Goal: Task Accomplishment & Management: Use online tool/utility

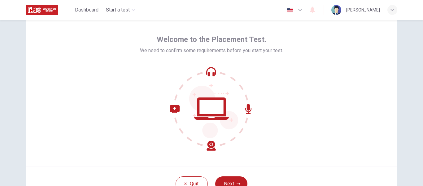
scroll to position [31, 0]
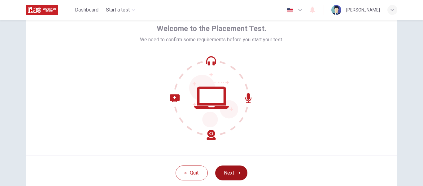
click at [231, 171] on button "Next" at bounding box center [231, 172] width 32 height 15
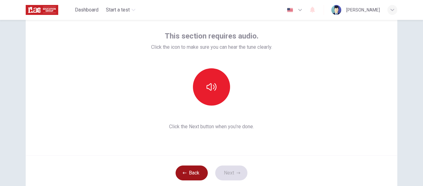
click at [196, 170] on button "Back" at bounding box center [192, 172] width 32 height 15
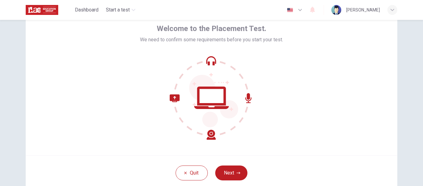
click at [368, 5] on div "Dashboard Start a test English en ​ [PERSON_NAME] Welcome to the Placement Test…" at bounding box center [211, 93] width 423 height 186
click at [229, 169] on button "Next" at bounding box center [231, 172] width 32 height 15
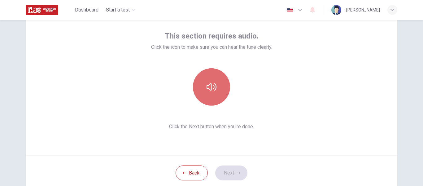
click at [207, 88] on icon "button" at bounding box center [212, 87] width 10 height 10
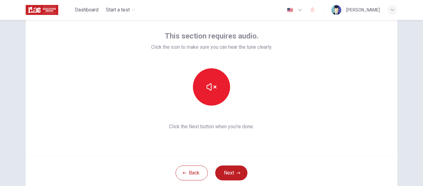
click at [254, 107] on div "This section requires audio. Click the icon to make sure you can hear the tune …" at bounding box center [211, 80] width 121 height 99
click at [237, 173] on icon "button" at bounding box center [239, 172] width 4 height 2
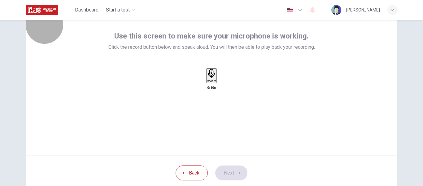
click at [212, 82] on h6 "Record" at bounding box center [212, 80] width 10 height 3
click at [212, 88] on div "Stop" at bounding box center [211, 94] width 6 height 50
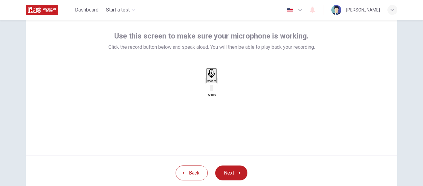
click at [223, 88] on icon "button" at bounding box center [221, 85] width 3 height 4
click at [212, 78] on icon "button" at bounding box center [212, 74] width 10 height 10
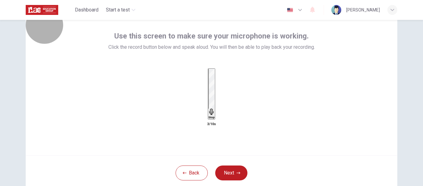
click at [211, 116] on h6 "Stop" at bounding box center [211, 117] width 6 height 3
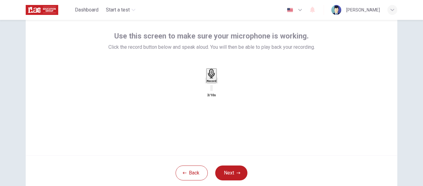
click at [217, 82] on icon "button" at bounding box center [217, 82] width 0 height 0
click at [209, 82] on div "Record" at bounding box center [212, 76] width 10 height 14
click at [233, 169] on button "Next" at bounding box center [231, 172] width 32 height 15
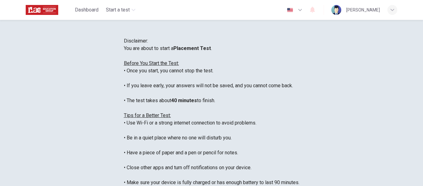
scroll to position [7, 0]
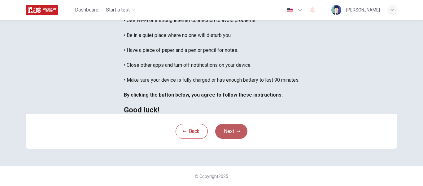
click at [237, 132] on icon "button" at bounding box center [239, 131] width 4 height 4
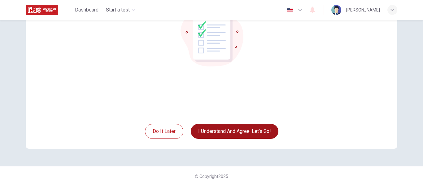
click at [247, 133] on button "I understand and agree. Let’s go!" at bounding box center [235, 131] width 88 height 15
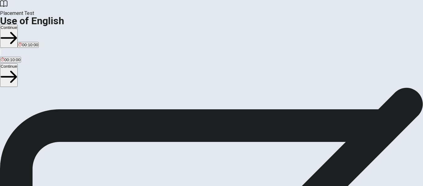
click at [18, 24] on button "Continue" at bounding box center [9, 35] width 18 height 23
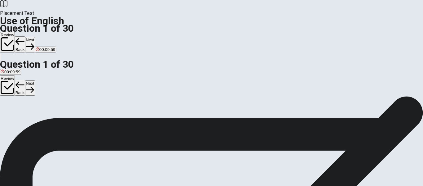
scroll to position [31, 0]
click at [20, 90] on span "put" at bounding box center [17, 87] width 6 height 5
click at [35, 37] on button "Next" at bounding box center [30, 44] width 10 height 15
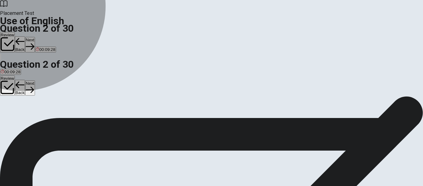
click at [42, 90] on span "have" at bounding box center [37, 87] width 9 height 5
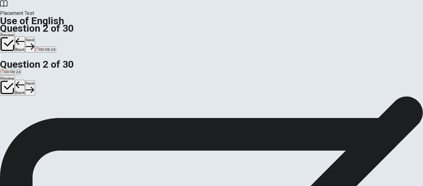
click at [35, 37] on button "Next" at bounding box center [30, 44] width 10 height 15
click at [37, 89] on span "have lived" at bounding box center [27, 87] width 19 height 5
click at [35, 37] on button "Next" at bounding box center [30, 44] width 10 height 15
click at [25, 90] on span "Did" at bounding box center [22, 87] width 6 height 5
click at [35, 37] on button "Next" at bounding box center [30, 44] width 10 height 15
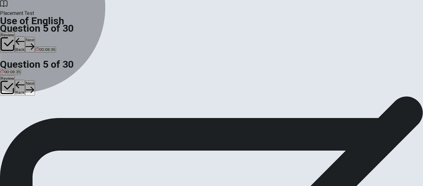
click at [24, 90] on span "read" at bounding box center [20, 87] width 8 height 5
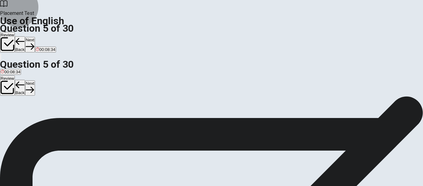
click at [34, 42] on icon "button" at bounding box center [30, 46] width 8 height 8
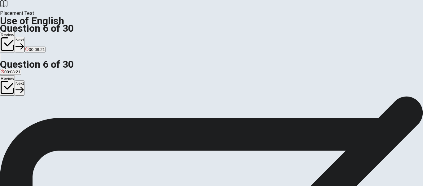
click at [36, 90] on span "book" at bounding box center [31, 87] width 9 height 5
click at [24, 37] on button "Next" at bounding box center [20, 44] width 10 height 15
click at [8, 85] on span "tree" at bounding box center [4, 87] width 7 height 5
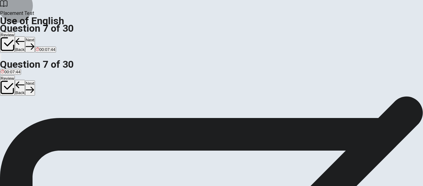
click at [35, 37] on button "Next" at bounding box center [30, 44] width 10 height 15
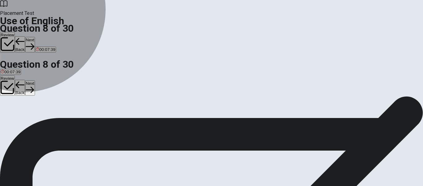
click at [16, 85] on span "umbrella" at bounding box center [9, 87] width 16 height 5
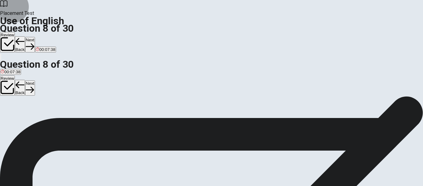
click at [35, 37] on button "Next" at bounding box center [30, 44] width 10 height 15
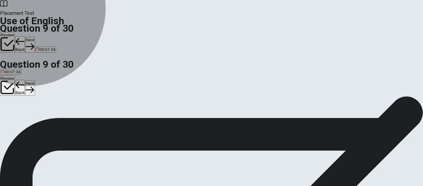
click at [11, 80] on button "A sleep" at bounding box center [5, 85] width 11 height 11
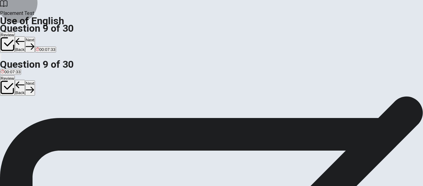
click at [35, 37] on button "Next" at bounding box center [30, 44] width 10 height 15
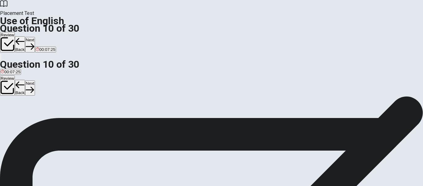
click at [8, 85] on span "saw" at bounding box center [4, 87] width 7 height 5
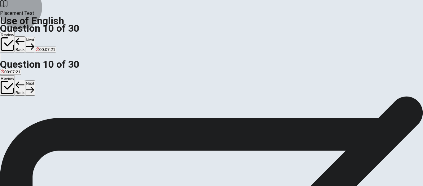
click at [34, 42] on icon "button" at bounding box center [30, 46] width 8 height 8
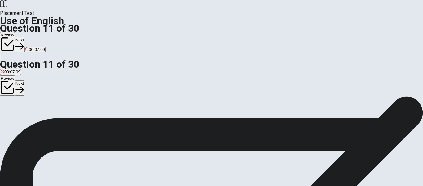
click at [4, 85] on span "at" at bounding box center [2, 87] width 3 height 5
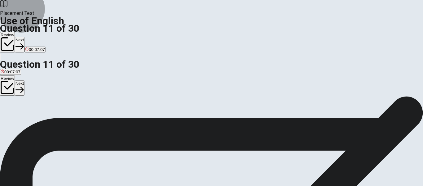
click at [24, 37] on button "Next" at bounding box center [20, 44] width 10 height 15
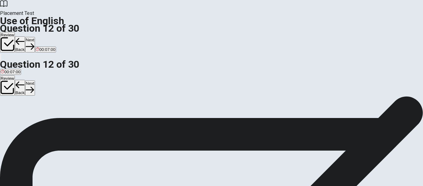
click at [20, 90] on span "in" at bounding box center [18, 87] width 3 height 5
click at [35, 37] on button "Next" at bounding box center [30, 44] width 10 height 15
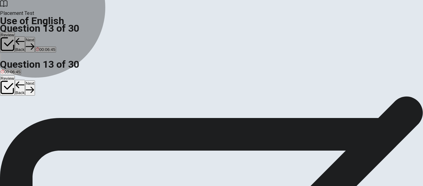
click at [77, 90] on span "are studying" at bounding box center [66, 87] width 23 height 5
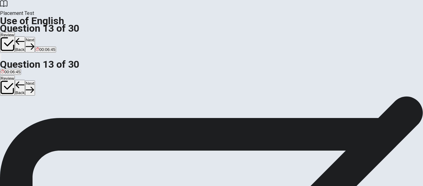
click at [35, 37] on button "Next" at bounding box center [30, 44] width 10 height 15
click at [28, 90] on span "the" at bounding box center [25, 87] width 6 height 5
click at [35, 37] on button "Next" at bounding box center [30, 44] width 10 height 15
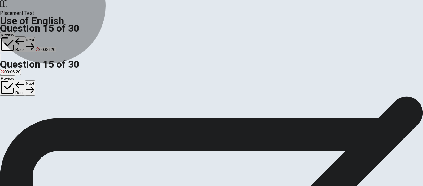
click at [77, 88] on span "stop them from speaking" at bounding box center [53, 87] width 45 height 5
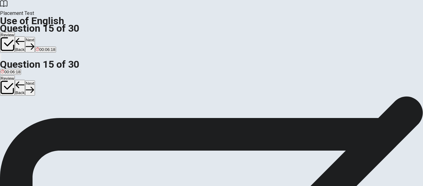
click at [35, 37] on button "Next" at bounding box center [30, 44] width 10 height 15
click at [21, 90] on span "hard" at bounding box center [16, 87] width 8 height 5
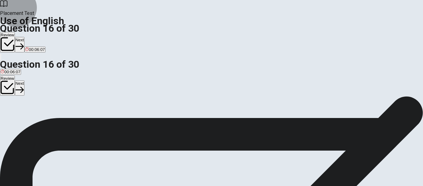
click at [24, 37] on button "Next" at bounding box center [20, 44] width 10 height 15
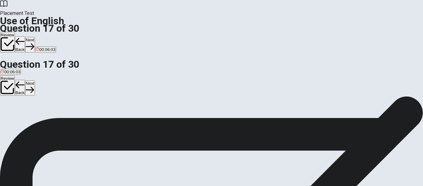
click at [28, 90] on span "leave" at bounding box center [23, 87] width 10 height 5
click at [35, 37] on button "Next" at bounding box center [30, 44] width 10 height 15
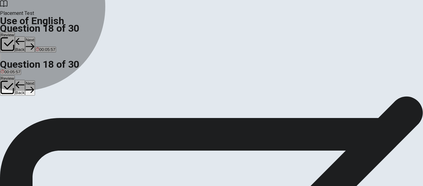
click at [33, 90] on span "help" at bounding box center [29, 87] width 8 height 5
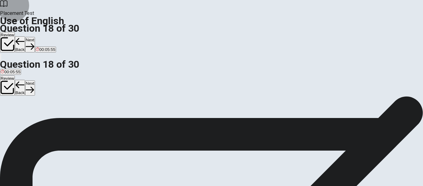
click at [35, 37] on button "Next" at bounding box center [30, 44] width 10 height 15
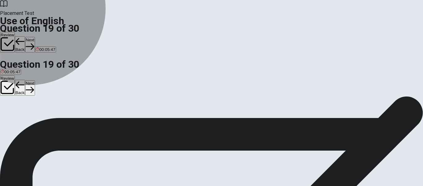
click at [39, 90] on span "crowded" at bounding box center [31, 87] width 15 height 5
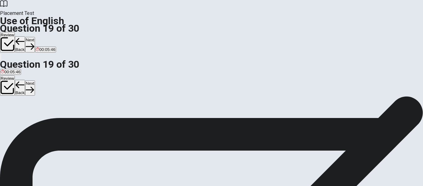
click at [35, 37] on button "Next" at bounding box center [30, 44] width 10 height 15
click at [27, 90] on button "C Do" at bounding box center [23, 85] width 7 height 11
click at [35, 37] on button "Next" at bounding box center [30, 44] width 10 height 15
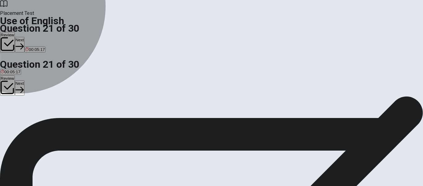
click at [30, 90] on span "rains" at bounding box center [25, 87] width 9 height 5
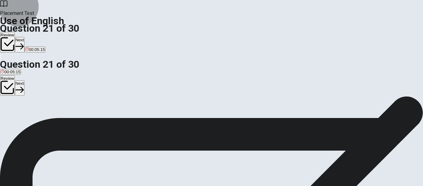
click at [24, 42] on icon "button" at bounding box center [19, 46] width 8 height 8
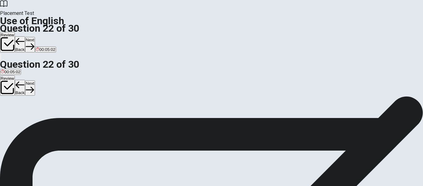
click at [10, 85] on span "were" at bounding box center [5, 87] width 9 height 5
click at [35, 37] on button "Next" at bounding box center [30, 44] width 10 height 15
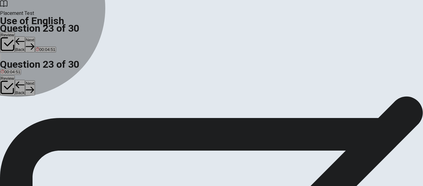
click at [26, 90] on span "has" at bounding box center [22, 87] width 7 height 5
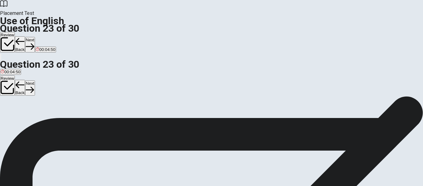
click at [34, 42] on icon "button" at bounding box center [30, 46] width 8 height 8
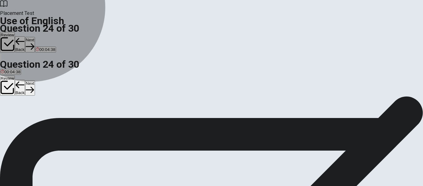
click at [16, 85] on span "received" at bounding box center [8, 87] width 15 height 5
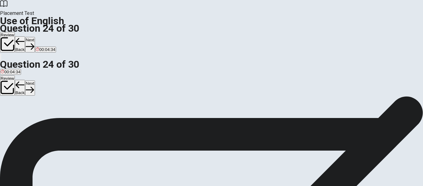
drag, startPoint x: 319, startPoint y: 11, endPoint x: 311, endPoint y: 83, distance: 73.3
click at [315, 82] on div "Placement Test Use of English Question 24 of 30 Review Back Next 00:04:34 Quest…" at bounding box center [211, 93] width 423 height 186
click at [35, 37] on button "Next" at bounding box center [30, 44] width 10 height 15
click at [111, 90] on span "avoid something" at bounding box center [96, 87] width 30 height 5
click at [80, 90] on span "enter or use something" at bounding box center [59, 87] width 42 height 5
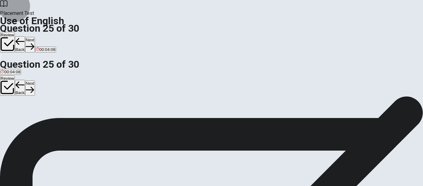
click at [35, 37] on button "Next" at bounding box center [30, 44] width 10 height 15
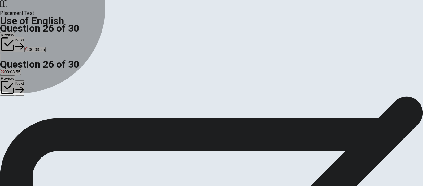
click at [33, 90] on span "dirty" at bounding box center [30, 87] width 8 height 5
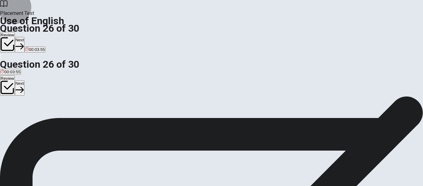
click at [24, 37] on button "Next" at bounding box center [20, 44] width 10 height 15
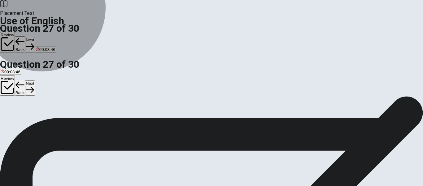
click at [74, 90] on span "one after another" at bounding box center [58, 87] width 32 height 5
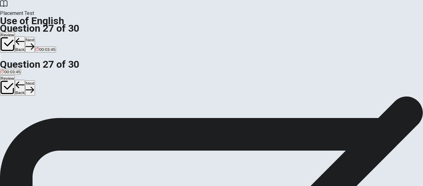
click at [34, 42] on icon "button" at bounding box center [30, 46] width 8 height 8
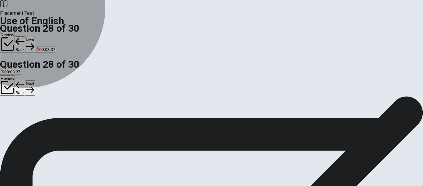
click at [26, 90] on span "remove" at bounding box center [19, 87] width 14 height 5
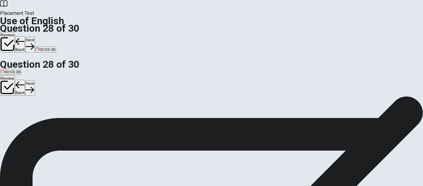
click at [35, 37] on button "Next" at bounding box center [30, 44] width 10 height 15
click at [27, 85] on span "very important" at bounding box center [14, 87] width 26 height 5
click at [35, 37] on button "Next" at bounding box center [30, 44] width 10 height 15
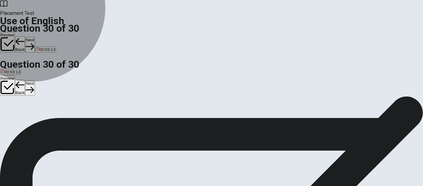
click at [45, 90] on span "had known" at bounding box center [35, 87] width 20 height 5
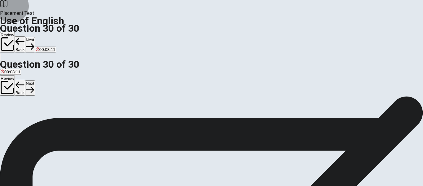
click at [35, 37] on button "Next" at bounding box center [30, 44] width 10 height 15
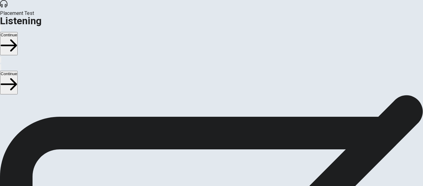
scroll to position [35, 0]
click at [18, 32] on button "Continue" at bounding box center [9, 43] width 18 height 23
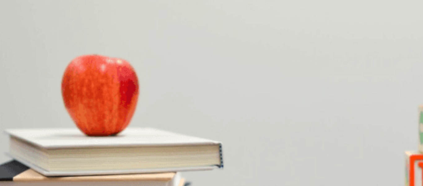
scroll to position [0, 0]
click at [96, 117] on button "A [GEOGRAPHIC_DATA] and [GEOGRAPHIC_DATA]" at bounding box center [48, 122] width 96 height 11
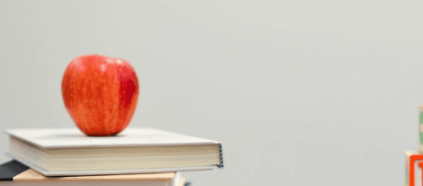
click at [46, 174] on span "Next summer" at bounding box center [34, 176] width 24 height 5
click at [112, 134] on span "Europe" at bounding box center [104, 136] width 13 height 5
click at [177, 148] on span "Enjoy the solo experience at her own pace" at bounding box center [138, 150] width 78 height 5
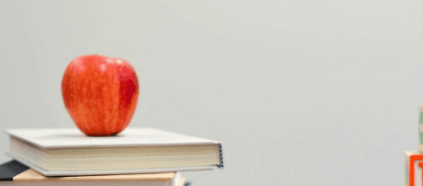
scroll to position [93, 0]
click at [18, 32] on button "Continue" at bounding box center [9, 43] width 18 height 23
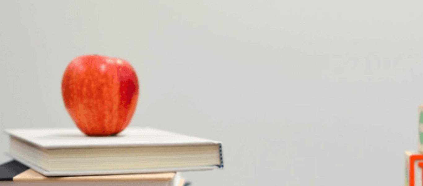
scroll to position [578, 0]
click at [18, 32] on button "Continue" at bounding box center [9, 43] width 18 height 23
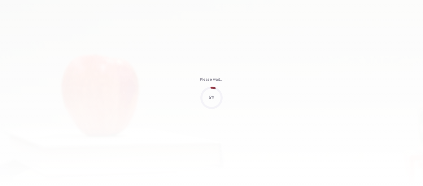
type input "72"
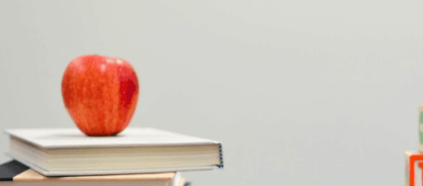
scroll to position [423, 0]
click at [228, 106] on span "Be concise and admit if you don’t know the answer" at bounding box center [181, 108] width 93 height 5
click at [147, 80] on span "Focus on key points and speak naturally" at bounding box center [110, 82] width 74 height 5
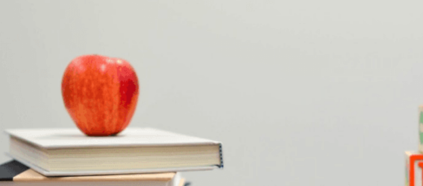
click at [167, 121] on span "Handling the Q&A session" at bounding box center [143, 123] width 48 height 5
click at [20, 163] on span "The slides" at bounding box center [10, 165] width 19 height 5
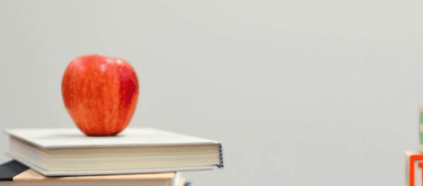
scroll to position [155, 0]
click at [84, 148] on span "Prepare for technical issues" at bounding box center [58, 150] width 51 height 5
click at [18, 32] on button "Continue" at bounding box center [9, 43] width 18 height 23
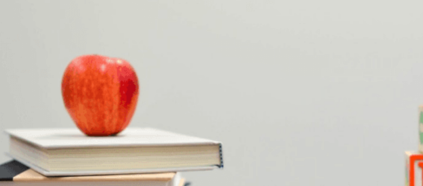
scroll to position [46, 0]
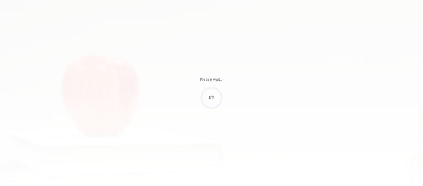
type input "71"
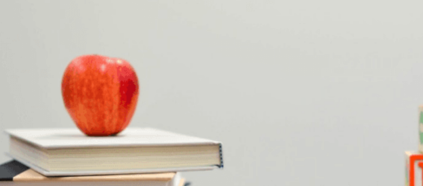
scroll to position [578, 0]
click at [80, 164] on span "He needs it for work" at bounding box center [61, 166] width 37 height 5
click at [13, 86] on span "Speed" at bounding box center [7, 88] width 12 height 5
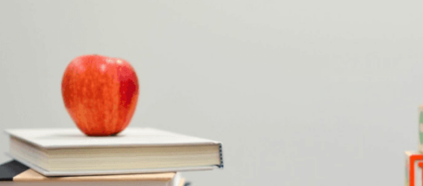
click at [46, 174] on span "Buy during a sales event" at bounding box center [23, 176] width 45 height 5
click at [27, 122] on span "$1,000" at bounding box center [21, 124] width 13 height 5
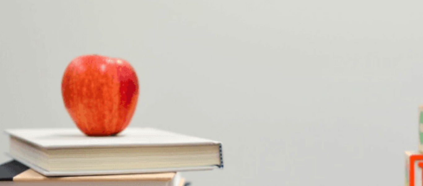
scroll to position [423, 0]
click at [147, 106] on span "A larger screen is always preferable" at bounding box center [114, 108] width 65 height 5
click at [18, 32] on button "Continue" at bounding box center [9, 43] width 18 height 23
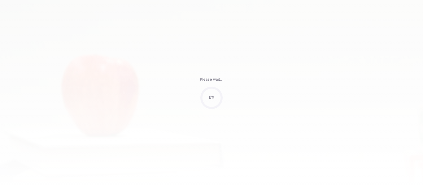
type input "87"
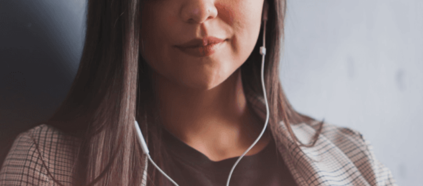
scroll to position [62, 0]
click at [18, 32] on button "Continue" at bounding box center [9, 43] width 18 height 23
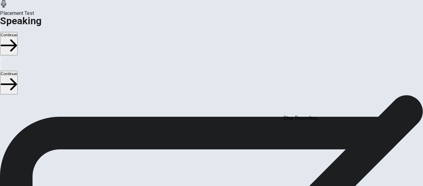
click at [211, 161] on icon "Play Audio" at bounding box center [208, 164] width 6 height 7
click at [221, 135] on icon at bounding box center [211, 144] width 19 height 19
click at [203, 161] on icon "Record Again" at bounding box center [203, 161] width 0 height 0
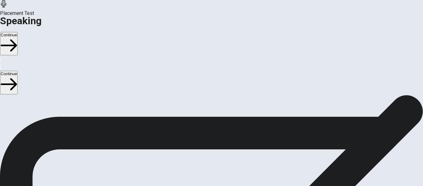
click at [219, 178] on icon at bounding box center [211, 189] width 16 height 22
click at [223, 139] on div "Stop Recording" at bounding box center [212, 178] width 22 height 79
click at [221, 135] on icon at bounding box center [211, 144] width 19 height 19
click at [205, 157] on button "Play Audio" at bounding box center [204, 160] width 1 height 6
click at [221, 135] on icon at bounding box center [211, 144] width 19 height 19
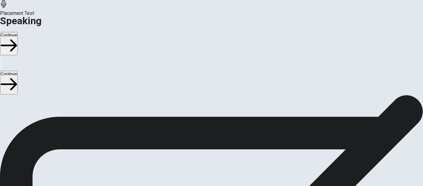
click at [203, 161] on icon "Record Again" at bounding box center [203, 161] width 0 height 0
click at [219, 178] on icon at bounding box center [211, 189] width 16 height 22
click at [204, 161] on icon "Play Audio" at bounding box center [204, 161] width 0 height 0
click at [219, 178] on icon at bounding box center [211, 189] width 16 height 22
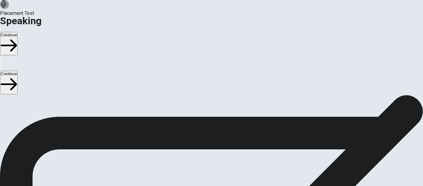
click at [204, 161] on icon "Play Audio" at bounding box center [204, 161] width 0 height 0
click at [203, 161] on icon "Record Again" at bounding box center [203, 161] width 0 height 0
click at [204, 157] on button "Record Again" at bounding box center [202, 160] width 1 height 6
click at [211, 161] on icon "Play Audio" at bounding box center [208, 164] width 6 height 7
click at [203, 161] on icon "Record Again" at bounding box center [203, 161] width 0 height 0
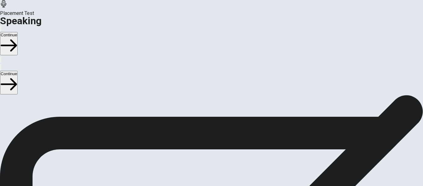
click at [211, 161] on icon "Play Audio" at bounding box center [208, 164] width 6 height 7
click at [18, 32] on button "Continue" at bounding box center [9, 43] width 18 height 23
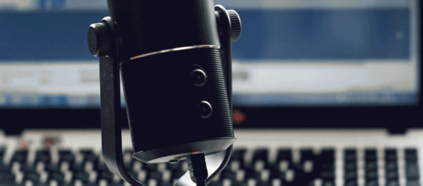
click at [18, 32] on button "Continue" at bounding box center [9, 43] width 18 height 23
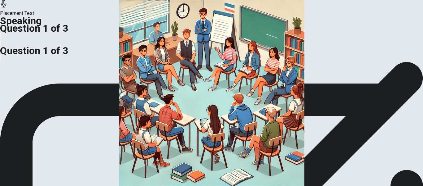
click at [119, 96] on img at bounding box center [211, 93] width 423 height 186
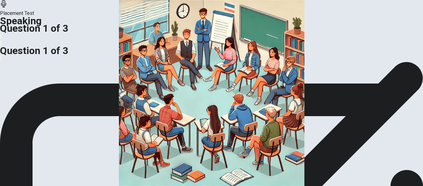
scroll to position [56, 0]
click at [1, 37] on icon "button" at bounding box center [1, 37] width 0 height 0
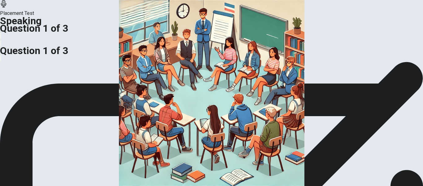
click at [6, 7] on icon at bounding box center [3, 3] width 5 height 7
click at [54, 17] on h1 "Speaking" at bounding box center [211, 20] width 423 height 7
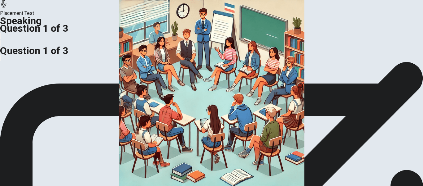
click at [124, 133] on img at bounding box center [211, 93] width 423 height 186
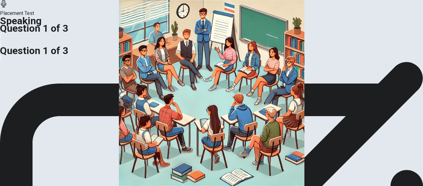
click at [1, 45] on icon "button" at bounding box center [1, 45] width 0 height 0
click at [7, 7] on icon at bounding box center [3, 3] width 7 height 7
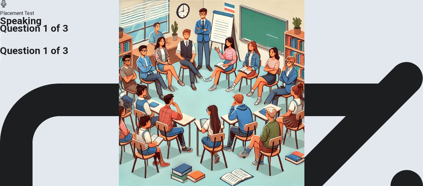
click at [196, 6] on div "Placement Test Speaking Question 1 of 3" at bounding box center [211, 23] width 423 height 47
click at [201, 24] on h1 "Question 1 of 3" at bounding box center [211, 27] width 423 height 7
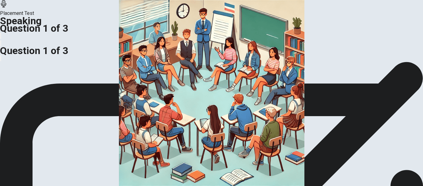
scroll to position [56, 0]
click at [1, 37] on icon "button" at bounding box center [1, 37] width 0 height 0
click at [221, 32] on div at bounding box center [211, 32] width 423 height 0
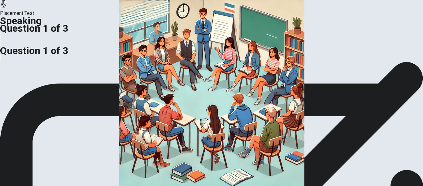
scroll to position [93, 0]
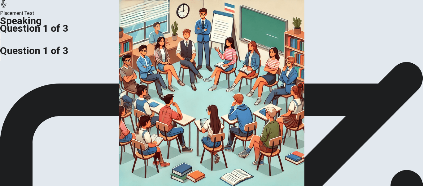
click at [112, 52] on img at bounding box center [211, 93] width 423 height 186
click at [14, 185] on span "Image" at bounding box center [7, 189] width 14 height 7
click at [48, 185] on span "Response Time" at bounding box center [31, 189] width 34 height 6
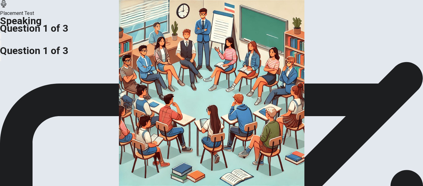
scroll to position [149, 0]
drag, startPoint x: 134, startPoint y: 138, endPoint x: 163, endPoint y: 137, distance: 29.1
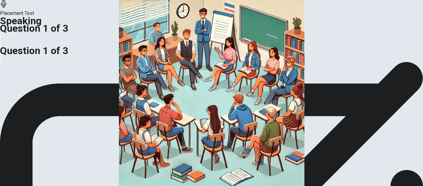
drag, startPoint x: 163, startPoint y: 137, endPoint x: 274, endPoint y: 128, distance: 111.6
drag, startPoint x: 289, startPoint y: 125, endPoint x: 303, endPoint y: 124, distance: 13.7
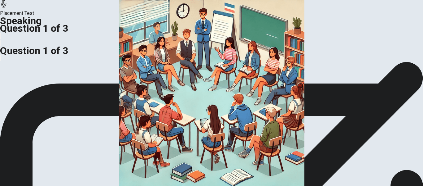
scroll to position [56, 0]
click at [41, 3] on div "Placement Test Speaking Question 1 of 3" at bounding box center [211, 23] width 423 height 47
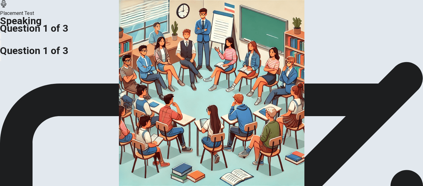
scroll to position [93, 0]
drag, startPoint x: 304, startPoint y: 68, endPoint x: 304, endPoint y: 71, distance: 3.4
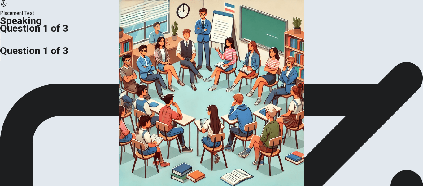
drag, startPoint x: 299, startPoint y: 82, endPoint x: 297, endPoint y: 102, distance: 20.5
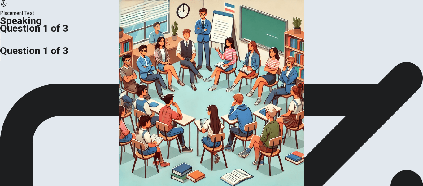
drag, startPoint x: 293, startPoint y: 105, endPoint x: 304, endPoint y: 106, distance: 10.6
drag, startPoint x: 304, startPoint y: 106, endPoint x: 304, endPoint y: 59, distance: 46.5
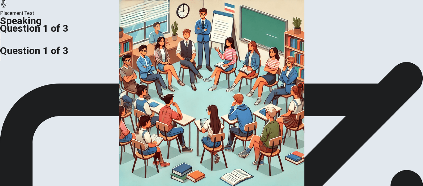
drag, startPoint x: 303, startPoint y: 44, endPoint x: 299, endPoint y: 48, distance: 5.9
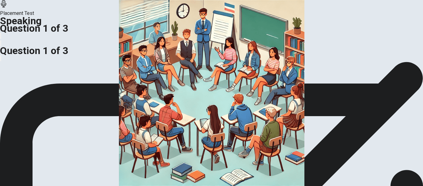
scroll to position [62, 0]
drag, startPoint x: 308, startPoint y: 112, endPoint x: 278, endPoint y: 124, distance: 32.4
